Goal: Obtain resource: Obtain resource

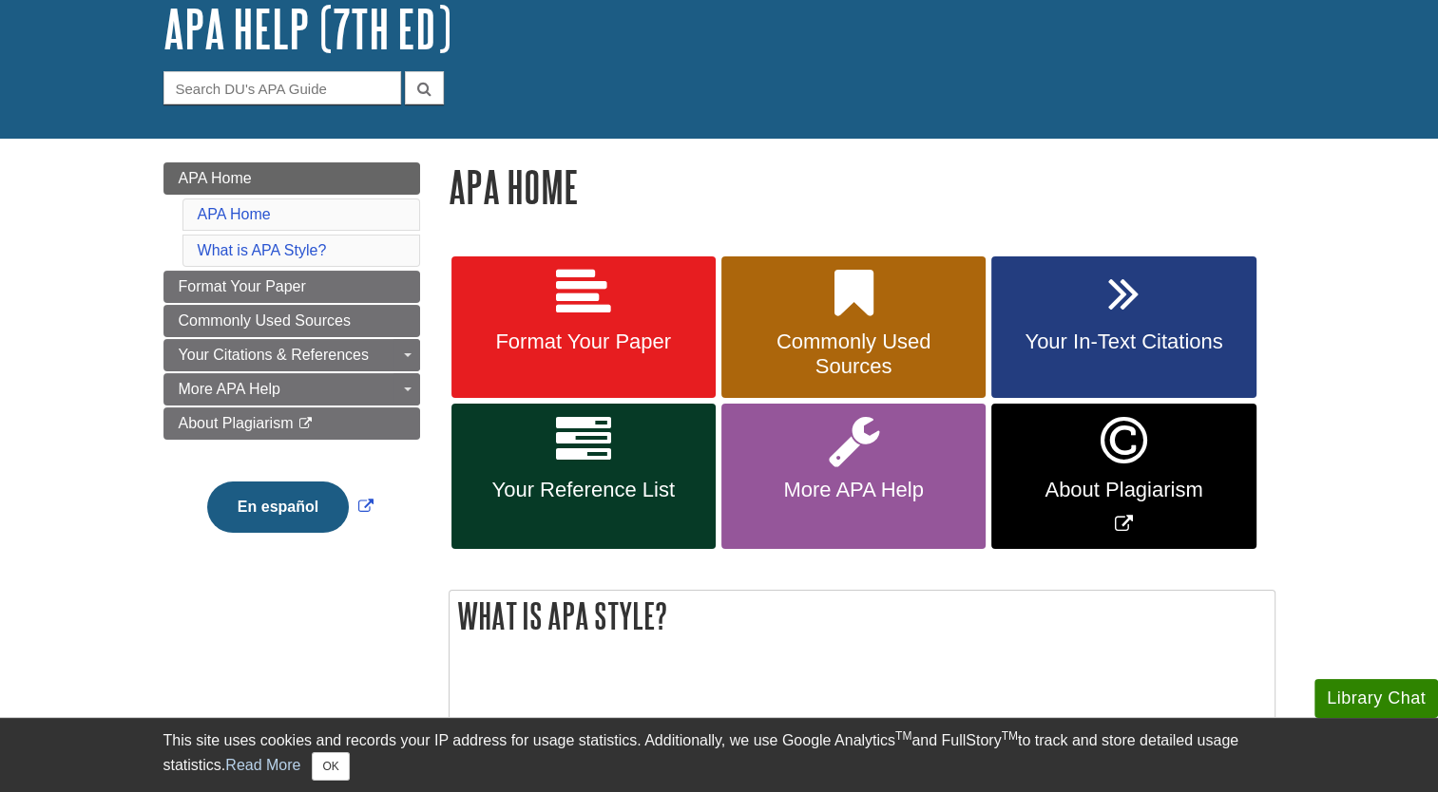
scroll to position [124, 0]
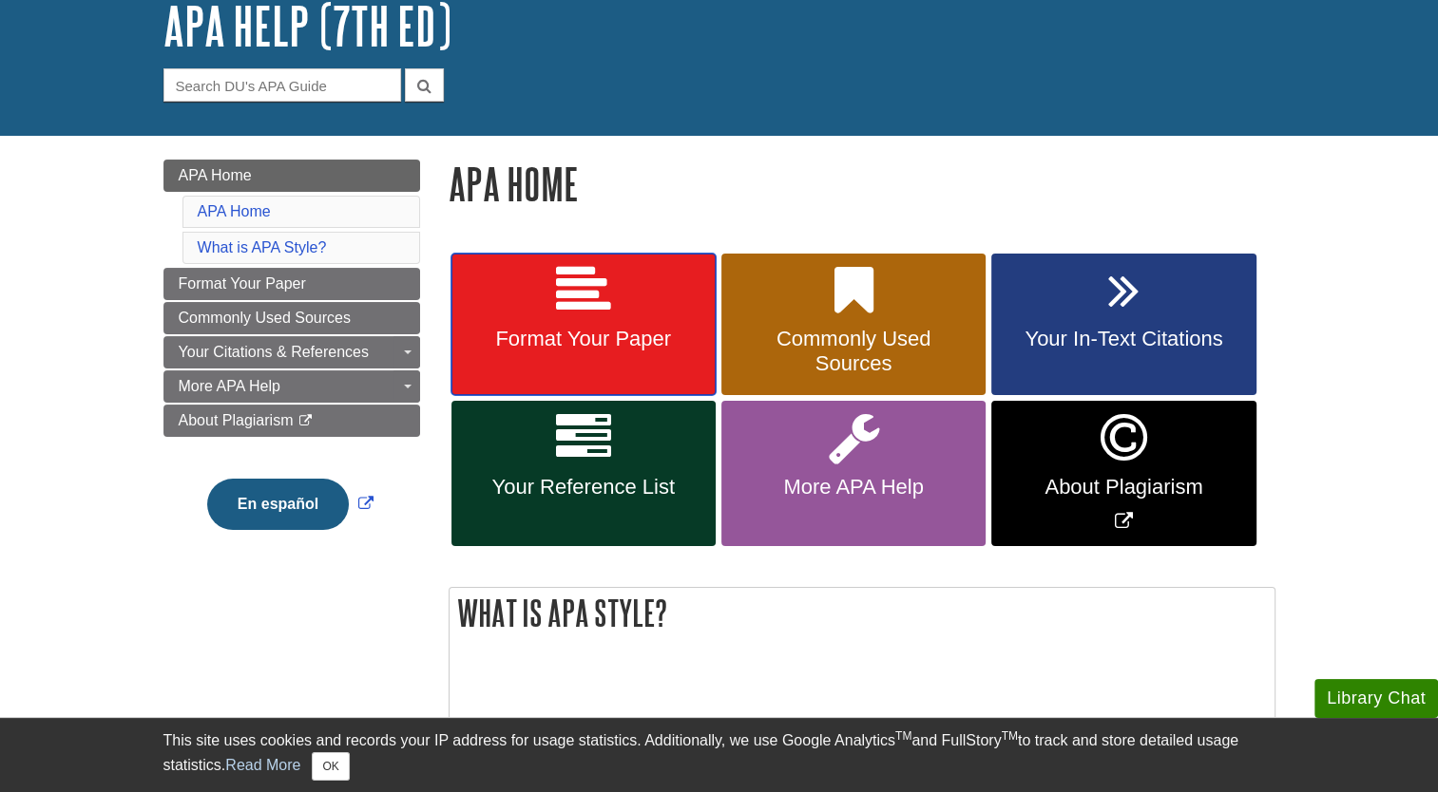
click at [648, 343] on span "Format Your Paper" at bounding box center [584, 339] width 236 height 25
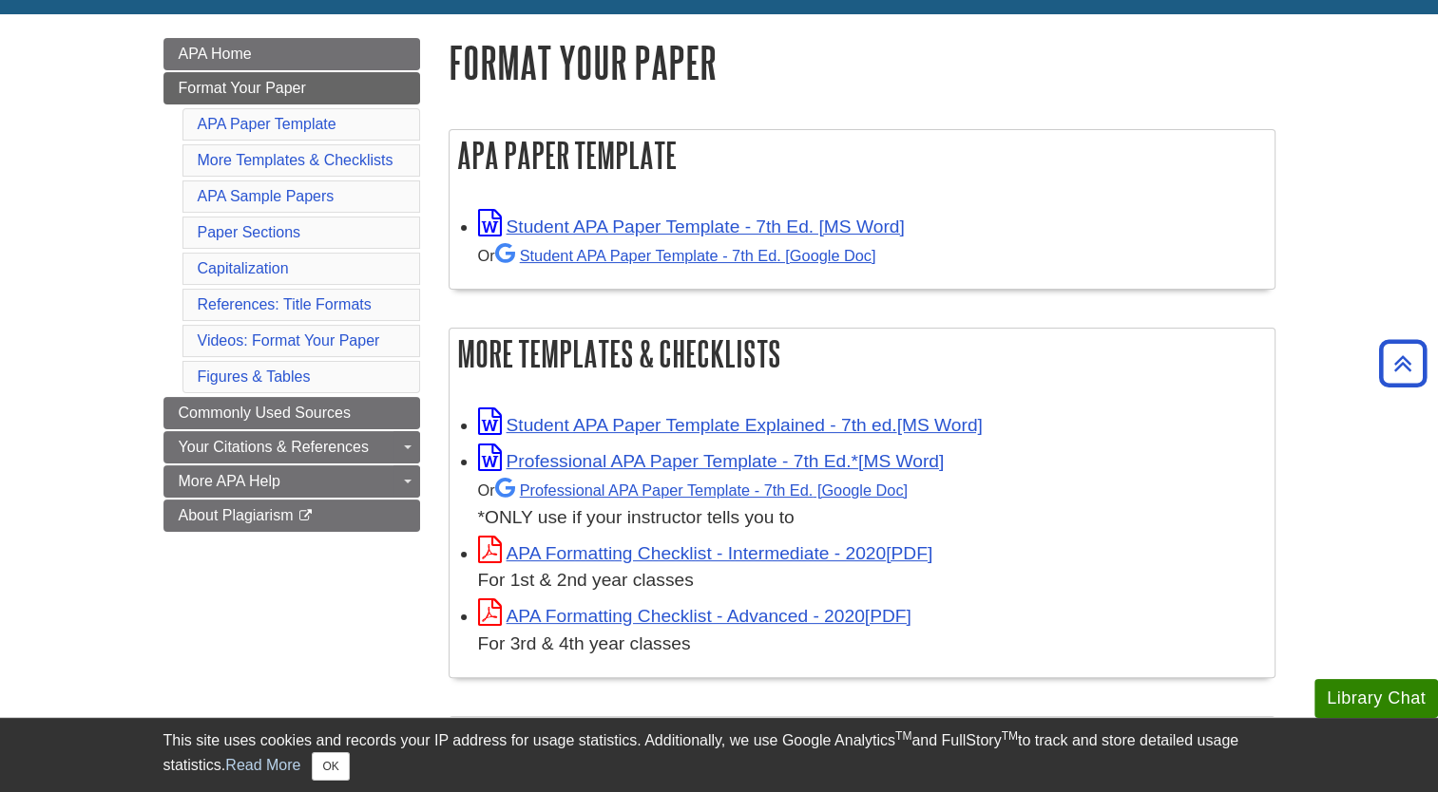
scroll to position [249, 0]
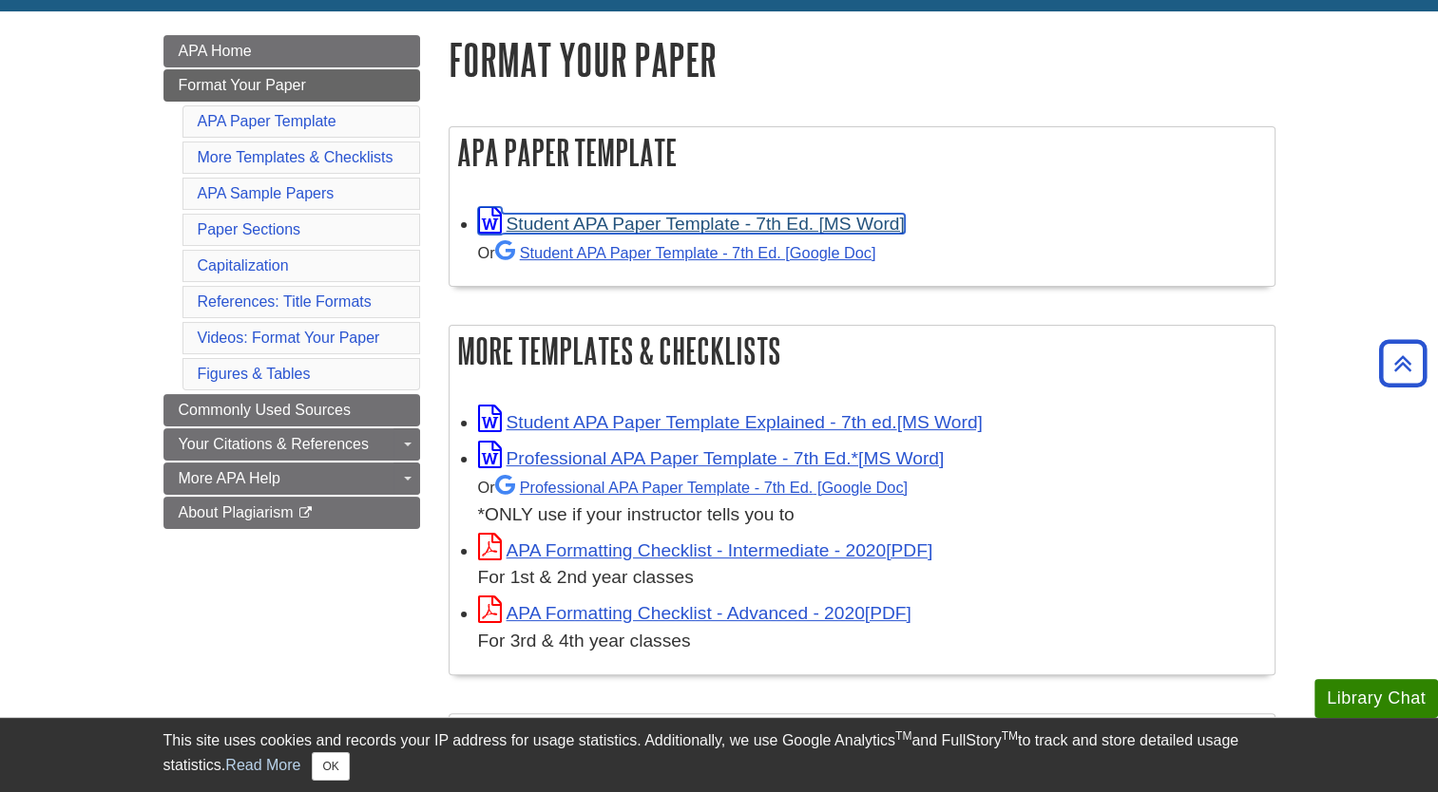
click at [651, 225] on link "Student APA Paper Template - 7th Ed. [MS Word]" at bounding box center [691, 224] width 427 height 20
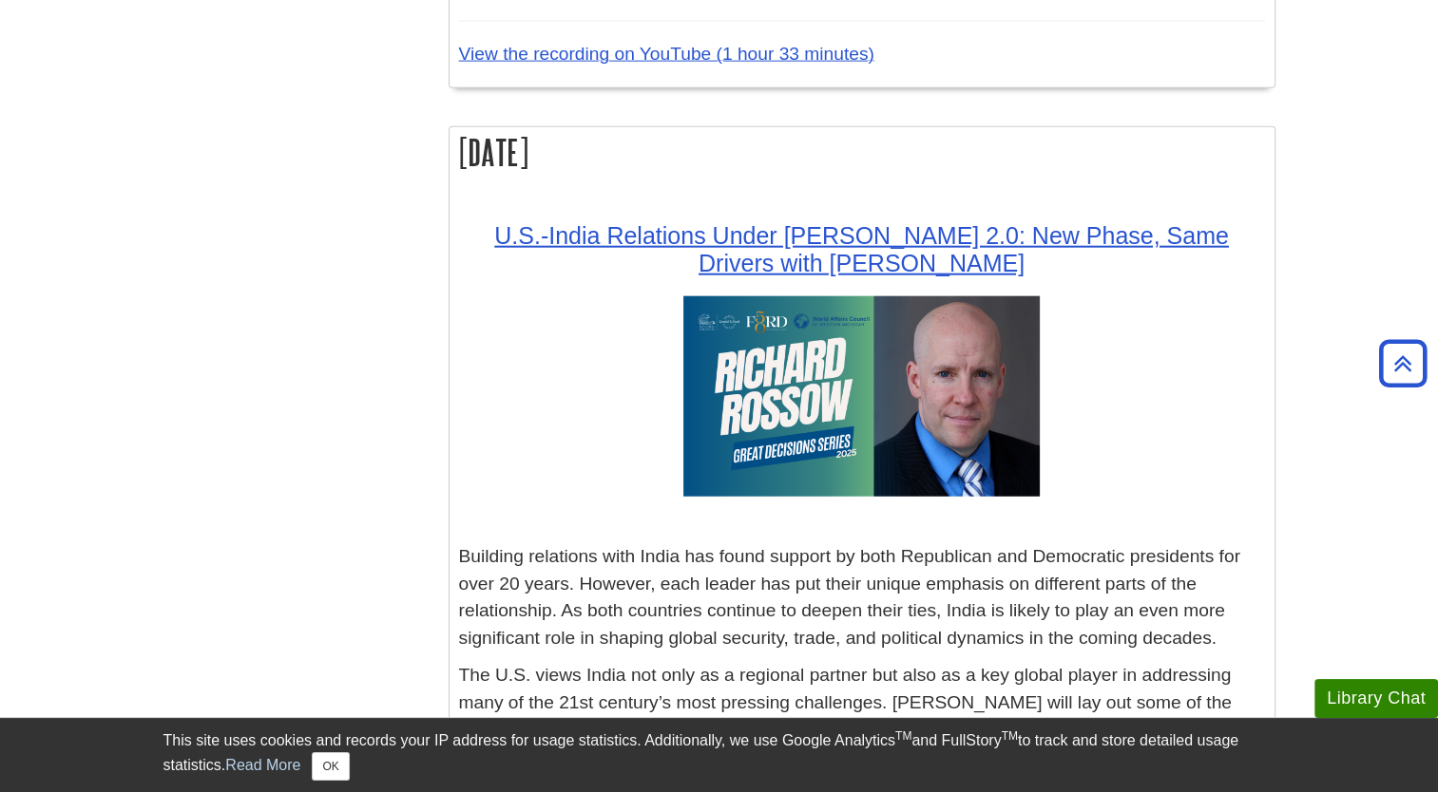
scroll to position [4544, 0]
